Goal: Task Accomplishment & Management: Complete application form

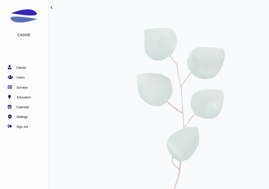
scroll to position [0, 33]
click at [25, 87] on link "Surveys" at bounding box center [22, 87] width 45 height 5
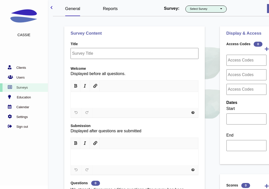
click at [198, 10] on button "Select Survey" at bounding box center [205, 9] width 41 height 7
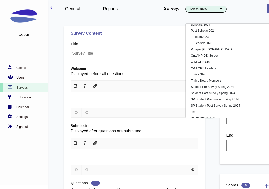
scroll to position [1615, 0]
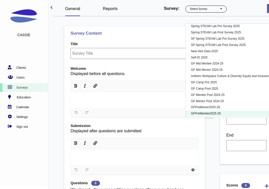
click at [211, 112] on link "GFPreMentee2025-26" at bounding box center [234, 114] width 99 height 6
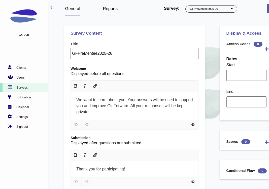
select select "1076"
select select "1226"
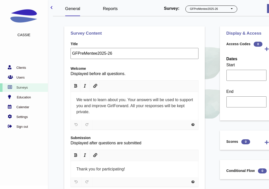
select select "1226"
select select "1237"
select select "1225"
select select "1226"
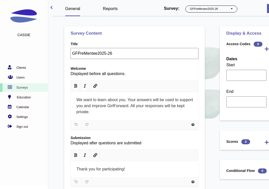
select select "1234"
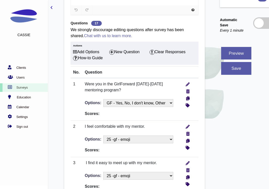
scroll to position [190, 0]
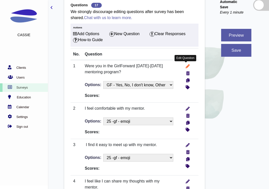
click at [186, 65] on icon "write" at bounding box center [187, 65] width 4 height 5
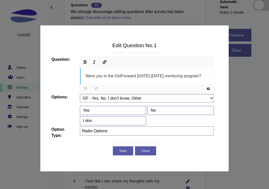
click at [162, 79] on div "Were you in the GirlForward 2023-2024 mentoring program?" at bounding box center [146, 76] width 123 height 6
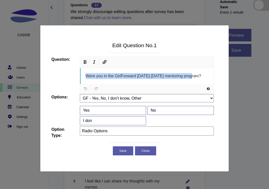
paste div
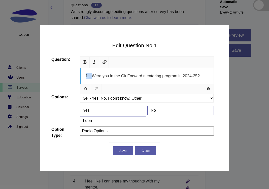
drag, startPoint x: 92, startPoint y: 76, endPoint x: 70, endPoint y: 74, distance: 21.7
click at [70, 74] on div "Question: URL Size <a href="https://www.jqueryscript.net/tags.php?/Responsive/"…" at bounding box center [133, 76] width 170 height 38
click at [122, 152] on button "Save" at bounding box center [123, 151] width 20 height 9
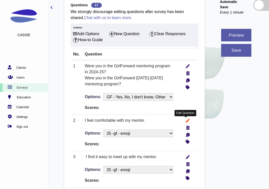
click at [186, 119] on icon "write" at bounding box center [187, 120] width 4 height 5
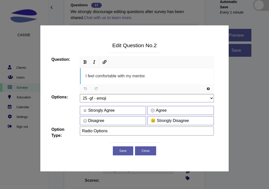
click at [165, 78] on div "I feel comfortable with my mentor." at bounding box center [146, 76] width 123 height 6
paste div
drag, startPoint x: 92, startPoint y: 76, endPoint x: 74, endPoint y: 72, distance: 18.0
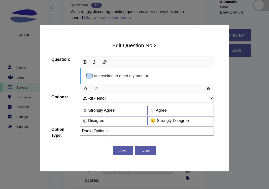
click at [74, 72] on div "Question: URL Size <a href="https://www.jqueryscript.net/tags.php?/Responsive/"…" at bounding box center [133, 76] width 170 height 38
click at [118, 151] on button "Save" at bounding box center [123, 151] width 20 height 9
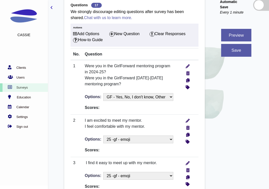
click at [187, 160] on td at bounding box center [188, 175] width 19 height 36
click at [188, 162] on icon "write" at bounding box center [187, 162] width 4 height 5
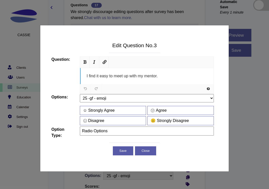
click at [183, 76] on div "I find it easy to meet up with my mentor." at bounding box center [146, 76] width 123 height 6
paste div
drag, startPoint x: 92, startPoint y: 75, endPoint x: 72, endPoint y: 74, distance: 20.2
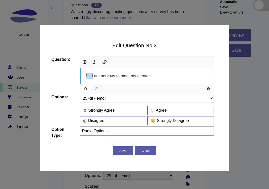
click at [72, 74] on div "Question: URL Size <a href="https://www.jqueryscript.net/tags.php?/Responsive/"…" at bounding box center [133, 76] width 170 height 38
click at [123, 151] on button "Save" at bounding box center [123, 151] width 20 height 9
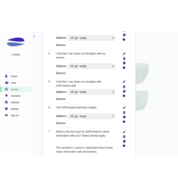
scroll to position [360, 0]
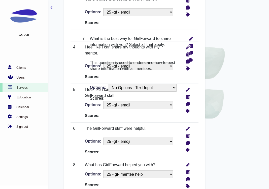
drag, startPoint x: 102, startPoint y: 161, endPoint x: 111, endPoint y: 44, distance: 117.5
select select "1237"
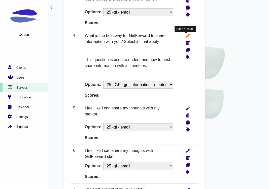
click at [185, 35] on icon "write" at bounding box center [187, 35] width 4 height 5
type input "Checkboxes"
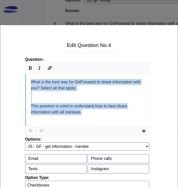
drag, startPoint x: 93, startPoint y: 119, endPoint x: 25, endPoint y: 68, distance: 85.1
click at [25, 68] on div "URL Size <a href="https://www.jqueryscript.net/tags.php?/Responsive/">Responsiv…" at bounding box center [87, 100] width 132 height 74
paste div
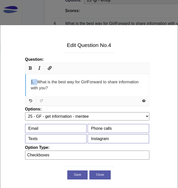
drag, startPoint x: 38, startPoint y: 82, endPoint x: 14, endPoint y: 82, distance: 23.6
click at [14, 82] on div "15664 0 999 Question: URL Size <a href="https://www.jqueryscript.net/tags.php?/…" at bounding box center [89, 110] width 170 height 114
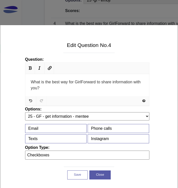
click at [74, 176] on button "Save" at bounding box center [77, 175] width 20 height 9
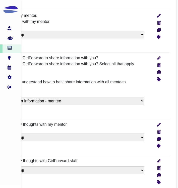
scroll to position [326, 93]
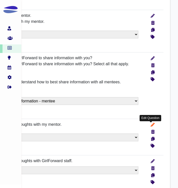
click at [151, 126] on icon "write" at bounding box center [153, 124] width 4 height 5
type input "Radio Options"
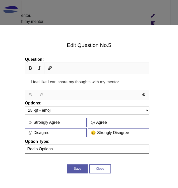
click at [107, 166] on button "Close" at bounding box center [100, 169] width 21 height 9
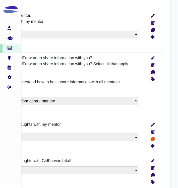
click at [152, 139] on icon "more info" at bounding box center [153, 138] width 4 height 5
select select "1226"
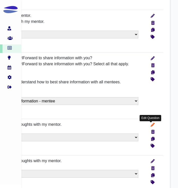
click at [153, 125] on icon "write" at bounding box center [153, 124] width 4 height 5
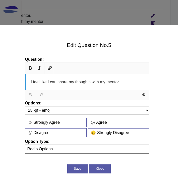
click at [120, 81] on span "I feel like I can share my thoughts with my mentor." at bounding box center [75, 82] width 89 height 4
paste div
drag, startPoint x: 37, startPoint y: 81, endPoint x: 23, endPoint y: 81, distance: 13.6
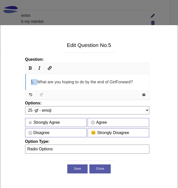
click at [23, 81] on div "URL Size <a href="https://www.jqueryscript.net/tags.php?/Responsive/">Responsiv…" at bounding box center [87, 82] width 132 height 38
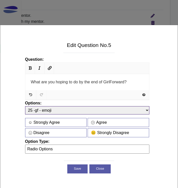
click at [47, 108] on select "No Options - Text Input Is there anything else you’d like to share? What did yo…" at bounding box center [87, 110] width 124 height 8
select select "0"
click at [25, 106] on select "No Options - Text Input Is there anything else you’d like to share? What did yo…" at bounding box center [87, 110] width 124 height 8
type input "Text Input"
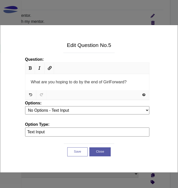
click at [73, 150] on button "Save" at bounding box center [77, 152] width 20 height 9
select select "0"
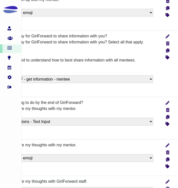
scroll to position [353, 78]
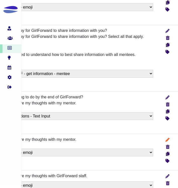
click at [167, 142] on icon "write" at bounding box center [168, 139] width 4 height 5
type input "Radio Options"
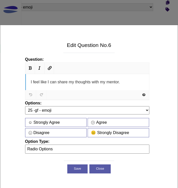
click at [120, 84] on span "I feel like I can share my thoughts with my mentor." at bounding box center [75, 82] width 89 height 4
paste div
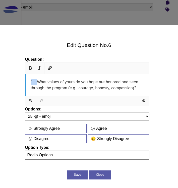
drag, startPoint x: 38, startPoint y: 81, endPoint x: 20, endPoint y: 81, distance: 17.6
click at [20, 81] on div "0 0 999 Question: URL Size <a href="https://www.jqueryscript.net/tags.php?/Resp…" at bounding box center [89, 110] width 170 height 114
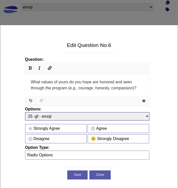
click at [59, 117] on select "No Options - Text Input Is there anything else you’d like to share? What did yo…" at bounding box center [87, 116] width 124 height 8
select select "0"
click at [25, 112] on select "No Options - Text Input Is there anything else you’d like to share? What did yo…" at bounding box center [87, 116] width 124 height 8
type input "Text Input"
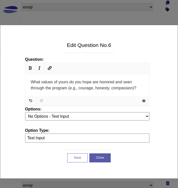
click at [77, 160] on button "Save" at bounding box center [77, 158] width 20 height 9
select select "0"
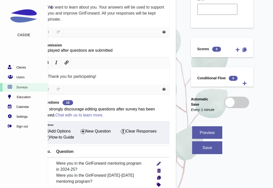
scroll to position [103, 28]
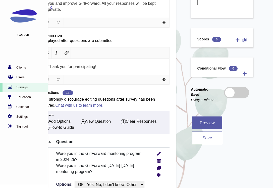
click at [196, 140] on button "save" at bounding box center [207, 138] width 30 height 13
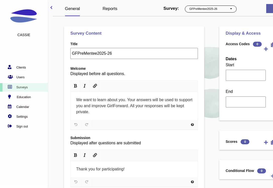
select select "1076"
select select "1226"
select select "1237"
select select "1226"
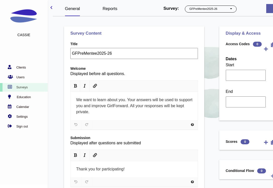
select select "1226"
select select "1225"
select select "1226"
select select "1234"
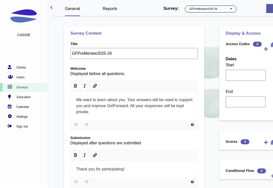
select select "1234"
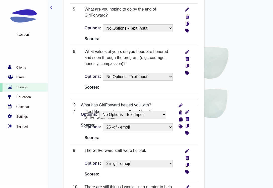
scroll to position [409, 0]
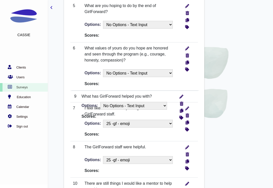
drag, startPoint x: 97, startPoint y: 110, endPoint x: 99, endPoint y: 104, distance: 6.2
select select "1225"
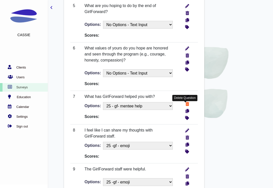
click at [186, 103] on icon "more info" at bounding box center [188, 103] width 4 height 5
click at [185, 96] on icon "write" at bounding box center [187, 96] width 4 height 5
type input "Checkboxes"
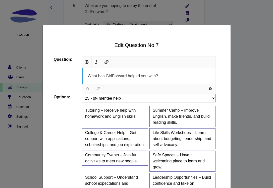
click at [179, 80] on div "What has GirlForward helped you with?" at bounding box center [149, 76] width 134 height 16
paste div
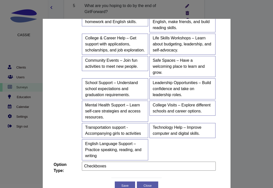
scroll to position [0, 0]
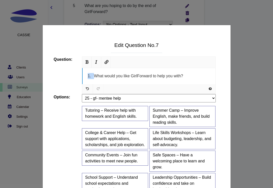
drag, startPoint x: 95, startPoint y: 75, endPoint x: 71, endPoint y: 75, distance: 23.9
click at [71, 75] on div "Question: URL Size <a href="https://www.jqueryscript.net/tags.php?/Responsive/"…" at bounding box center [135, 76] width 170 height 38
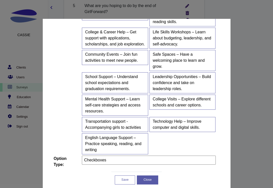
click at [129, 176] on button "Save" at bounding box center [125, 180] width 20 height 9
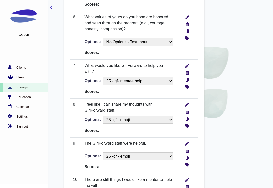
scroll to position [438, 0]
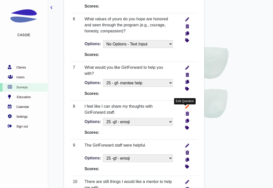
click at [187, 108] on icon "write" at bounding box center [187, 106] width 4 height 5
type input "Radio Options"
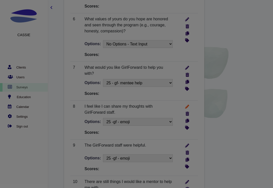
scroll to position [0, 0]
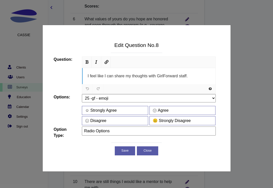
click at [168, 81] on div "I feel like I can share my thoughts with GirlForward staff." at bounding box center [149, 76] width 134 height 16
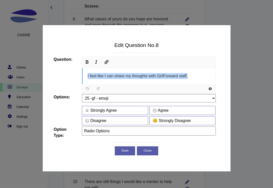
paste div
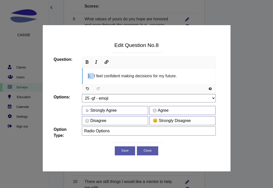
drag, startPoint x: 94, startPoint y: 74, endPoint x: 69, endPoint y: 74, distance: 24.9
click at [69, 74] on div "Question: URL Size <a href="https://www.jqueryscript.net/tags.php?/Responsive/"…" at bounding box center [135, 76] width 170 height 38
click at [121, 152] on button "Save" at bounding box center [125, 151] width 20 height 9
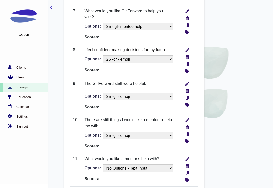
scroll to position [508, 0]
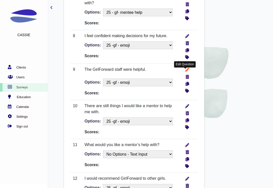
click at [185, 71] on link "write" at bounding box center [185, 70] width 7 height 7
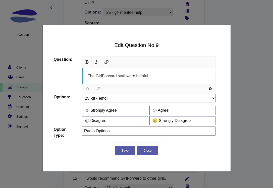
click at [177, 74] on div "The GirlForward staff were helpful." at bounding box center [149, 76] width 123 height 6
paste div
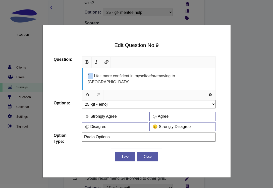
drag, startPoint x: 93, startPoint y: 76, endPoint x: 67, endPoint y: 76, distance: 26.1
click at [67, 76] on div "Question: URL Size <a href="https://www.jqueryscript.net/tags.php?/Responsive/"…" at bounding box center [135, 79] width 170 height 44
click at [124, 154] on button "Save" at bounding box center [125, 157] width 20 height 9
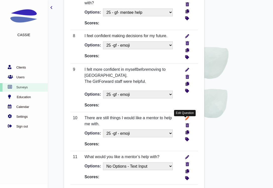
click at [186, 120] on icon "write" at bounding box center [187, 117] width 4 height 5
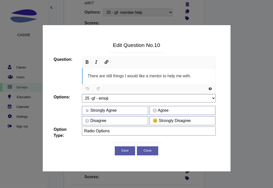
click at [161, 82] on div "There are still things I would like a mentor to help me with." at bounding box center [149, 76] width 134 height 16
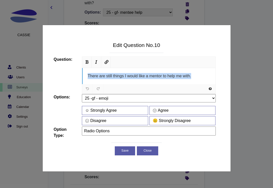
paste div
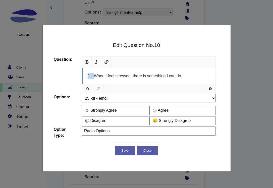
drag, startPoint x: 94, startPoint y: 75, endPoint x: 72, endPoint y: 75, distance: 22.1
click at [72, 75] on div "Question: URL Size <a href="https://www.jqueryscript.net/tags.php?/Responsive/"…" at bounding box center [135, 76] width 170 height 38
click at [122, 153] on button "Save" at bounding box center [125, 151] width 20 height 9
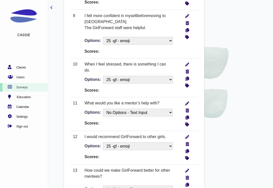
scroll to position [564, 0]
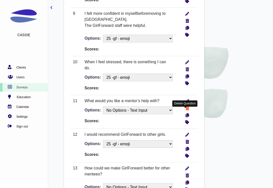
click at [188, 110] on icon "more info" at bounding box center [188, 107] width 4 height 5
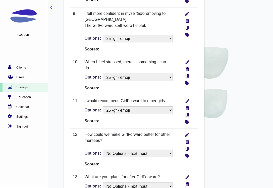
scroll to position [573, 0]
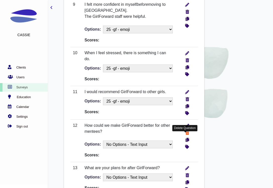
click at [188, 134] on icon "more info" at bounding box center [188, 132] width 4 height 5
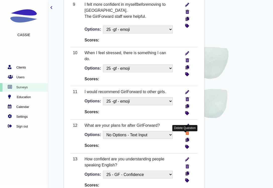
click at [187, 135] on icon "more info" at bounding box center [188, 132] width 4 height 5
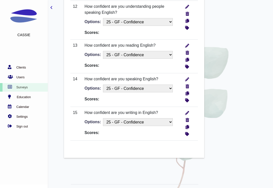
scroll to position [671, 0]
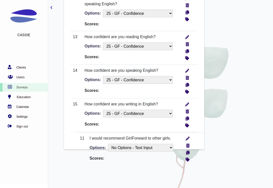
drag, startPoint x: 85, startPoint y: 101, endPoint x: 92, endPoint y: 142, distance: 41.2
select select "1226"
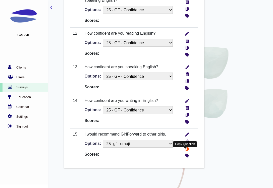
click at [186, 151] on icon "more info" at bounding box center [188, 148] width 4 height 5
select select "1226"
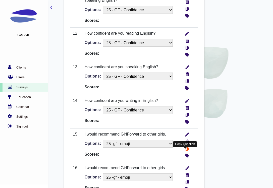
click at [186, 151] on icon "more info" at bounding box center [188, 148] width 4 height 5
select select "1226"
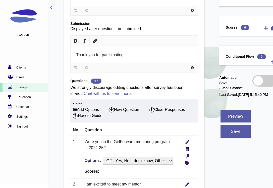
scroll to position [119, 0]
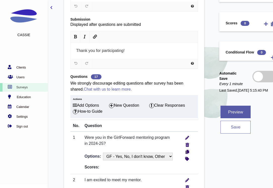
click at [232, 126] on button "save" at bounding box center [236, 127] width 30 height 13
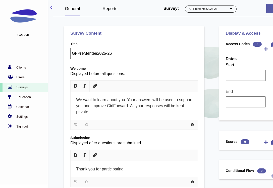
select select "1076"
select select "1226"
select select "1237"
select select "1225"
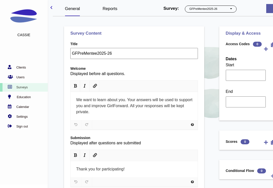
select select "1226"
select select "1234"
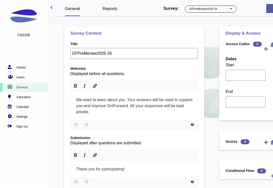
select select "1234"
select select "1226"
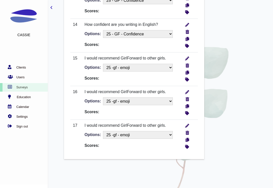
scroll to position [751, 0]
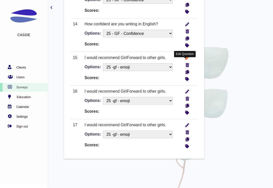
click at [187, 60] on icon "write" at bounding box center [187, 57] width 4 height 5
type input "Radio Options"
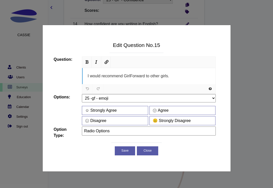
click at [150, 78] on span "I would recommend GirlForward to other girls." at bounding box center [129, 76] width 82 height 4
paste div
drag, startPoint x: 93, startPoint y: 77, endPoint x: 64, endPoint y: 76, distance: 29.2
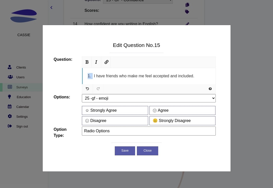
click at [64, 76] on div "Question: URL Size <a href="https://www.jqueryscript.net/tags.php?/Responsive/"…" at bounding box center [135, 76] width 170 height 38
click at [125, 152] on button "Save" at bounding box center [125, 151] width 20 height 9
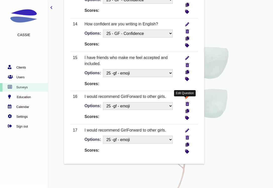
click at [186, 99] on icon "write" at bounding box center [187, 96] width 4 height 5
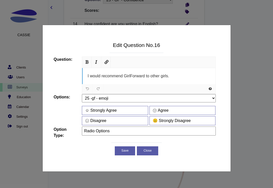
click at [174, 79] on div "I would recommend GirlForward to other girls." at bounding box center [149, 76] width 134 height 16
paste div
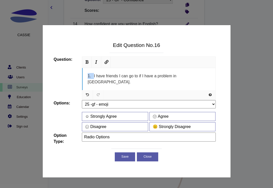
drag, startPoint x: 94, startPoint y: 75, endPoint x: 71, endPoint y: 73, distance: 23.0
click at [71, 74] on div "Question: URL Size <a href="https://www.jqueryscript.net/tags.php?/Responsive/"…" at bounding box center [135, 79] width 170 height 44
click at [127, 153] on button "Save" at bounding box center [125, 157] width 20 height 9
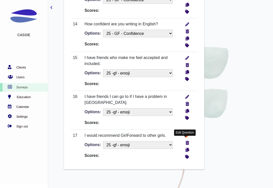
click at [188, 138] on icon "write" at bounding box center [187, 135] width 4 height 5
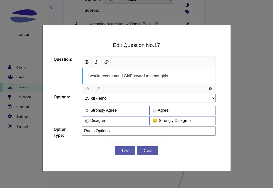
click at [194, 81] on div "I would recommend GirlForward to other girls." at bounding box center [149, 76] width 134 height 16
paste div
click at [121, 151] on button "Save" at bounding box center [125, 151] width 20 height 9
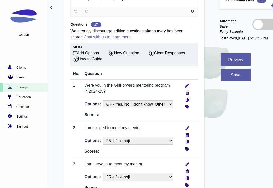
scroll to position [168, 0]
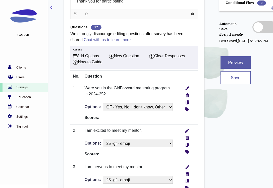
click at [237, 77] on button "save" at bounding box center [236, 77] width 30 height 13
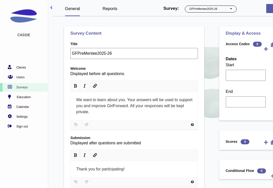
select select "1076"
select select "1226"
select select "1237"
select select "1225"
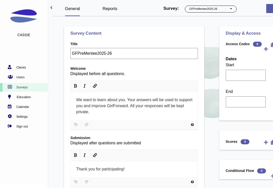
select select "1226"
select select "1234"
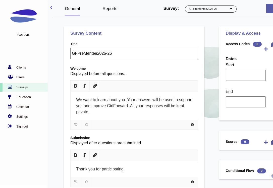
select select "1234"
select select "1226"
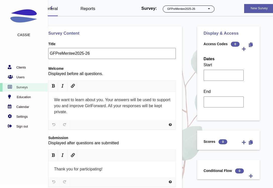
scroll to position [0, 28]
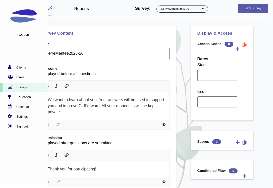
click at [246, 46] on icon "more info" at bounding box center [245, 44] width 4 height 5
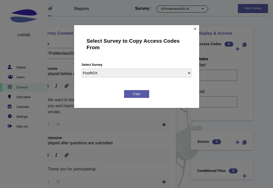
click at [167, 75] on select "PostROX PreROX YWCAHamiltonWEC AlumnaeSurvey GFMentor2 GFMentee2 YWCA2019 GFMen…" at bounding box center [137, 73] width 110 height 9
select select "305"
click at [82, 69] on select "PostROX PreROX YWCAHamiltonWEC AlumnaeSurvey GFMentor2 GFMentee2 YWCA2019 GFMen…" at bounding box center [137, 73] width 110 height 9
click at [145, 95] on button "Copy" at bounding box center [136, 94] width 25 height 8
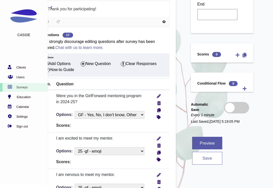
scroll to position [161, 28]
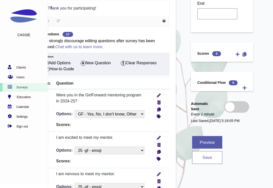
click at [203, 158] on button "save" at bounding box center [207, 157] width 30 height 13
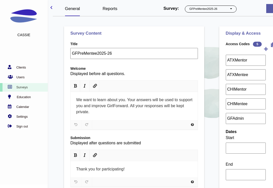
select select "1076"
select select "1226"
select select "1237"
select select "1225"
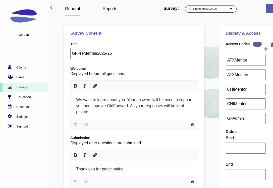
select select "1226"
select select "1234"
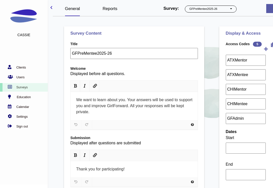
select select "1234"
select select "1226"
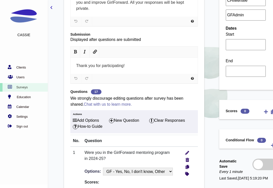
scroll to position [189, 0]
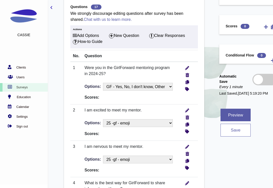
click at [230, 129] on button "save" at bounding box center [236, 130] width 30 height 13
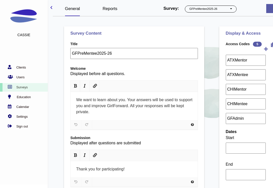
select select "1076"
select select "1226"
select select "1237"
select select "1225"
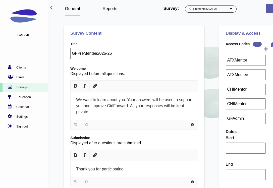
select select "1226"
select select "1234"
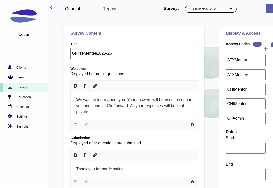
select select "1234"
select select "1226"
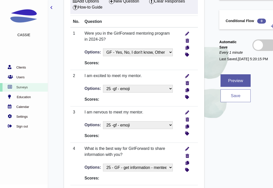
scroll to position [220, 0]
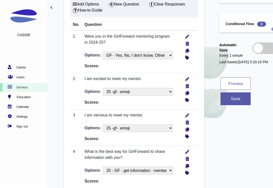
click at [238, 81] on button "Preview" at bounding box center [236, 83] width 30 height 13
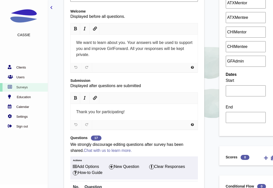
scroll to position [0, 0]
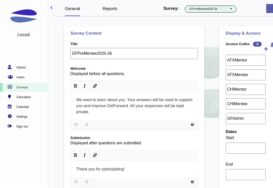
click at [221, 8] on button "GFPreMentee2025-26" at bounding box center [211, 9] width 52 height 7
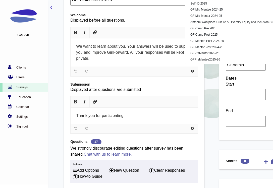
scroll to position [53, 0]
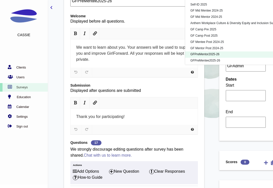
click at [219, 53] on link "GFPreMentor2025-26" at bounding box center [234, 55] width 99 height 6
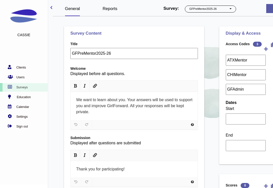
select select "5"
select select "1052"
select select "1235"
select select "1225"
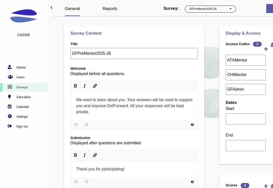
select select "12"
select select "1236"
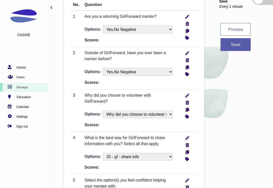
click at [233, 32] on button "Preview" at bounding box center [236, 29] width 30 height 13
